Goal: Navigation & Orientation: Find specific page/section

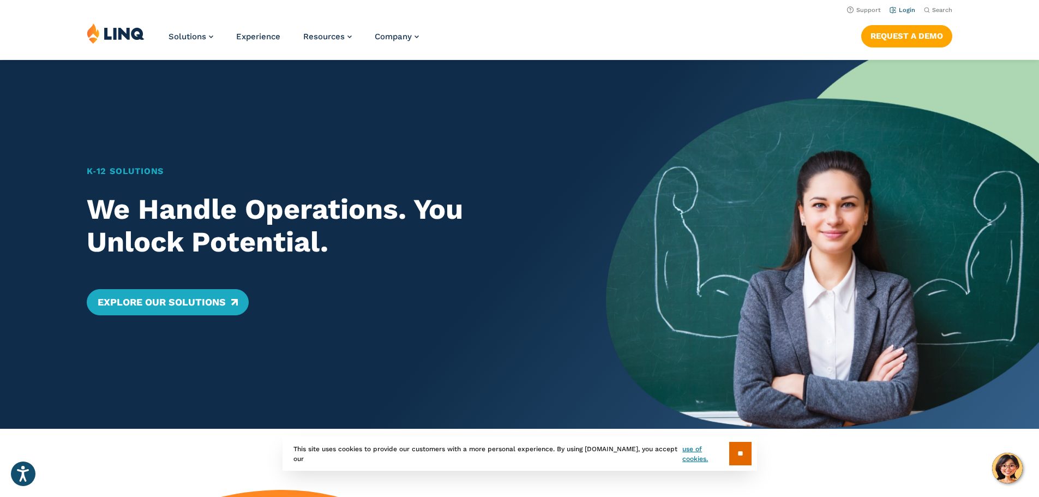
click at [899, 10] on link "Login" at bounding box center [902, 10] width 26 height 7
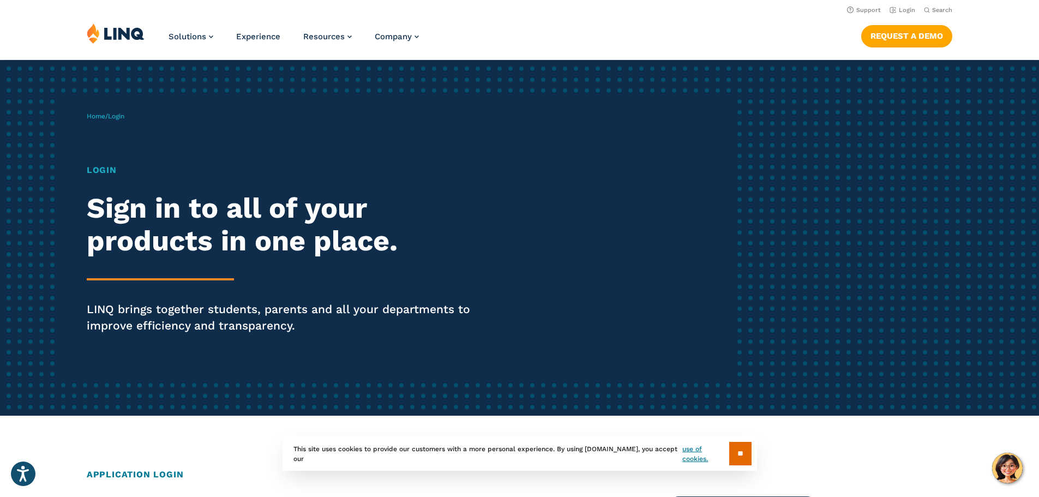
click at [121, 167] on h1 "Login" at bounding box center [287, 170] width 400 height 13
drag, startPoint x: 116, startPoint y: 169, endPoint x: 116, endPoint y: 160, distance: 8.7
click at [115, 170] on h1 "Login" at bounding box center [287, 170] width 400 height 13
click at [117, 117] on span "Login" at bounding box center [116, 116] width 16 height 8
click at [896, 8] on link "Login" at bounding box center [902, 10] width 26 height 7
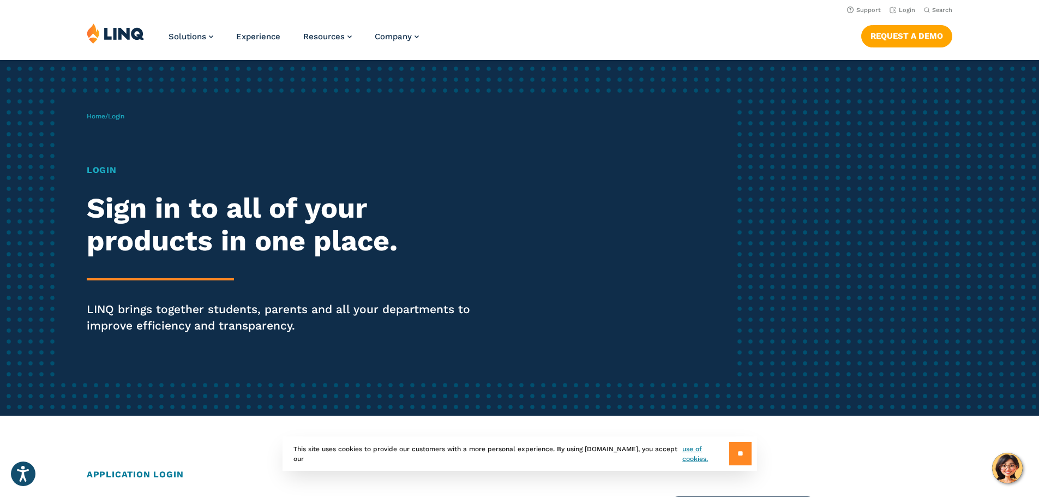
click at [740, 455] on input "**" at bounding box center [740, 453] width 22 height 23
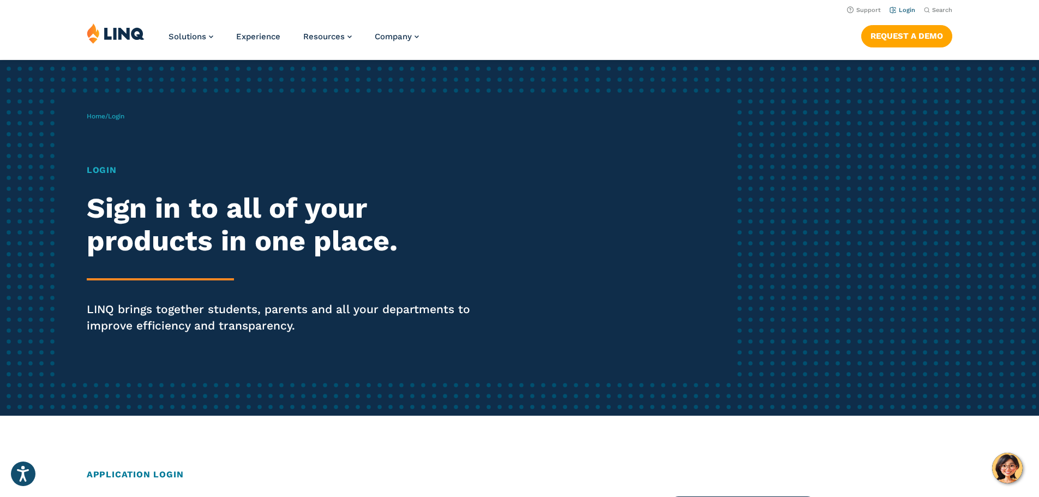
click at [899, 11] on link "Login" at bounding box center [902, 10] width 26 height 7
click at [896, 11] on link "Login" at bounding box center [902, 10] width 26 height 7
click at [106, 172] on h1 "Login" at bounding box center [287, 170] width 400 height 13
click at [150, 277] on div "Login Sign in to all of your products in one place. LINQ brings together studen…" at bounding box center [287, 264] width 400 height 201
click at [162, 308] on p "LINQ brings together students, parents and all your departments to improve effi…" at bounding box center [287, 317] width 400 height 33
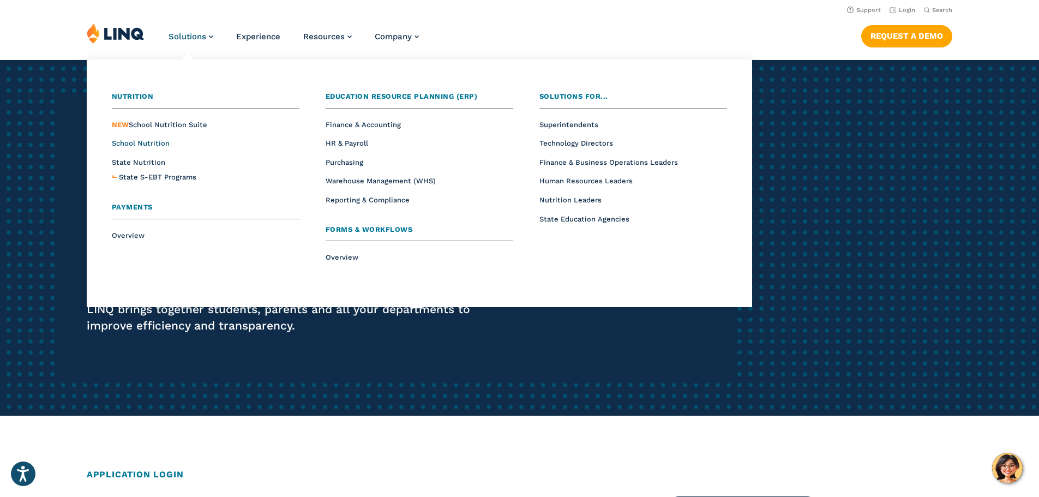
click at [149, 143] on span "School Nutrition" at bounding box center [141, 143] width 58 height 8
